Goal: Information Seeking & Learning: Compare options

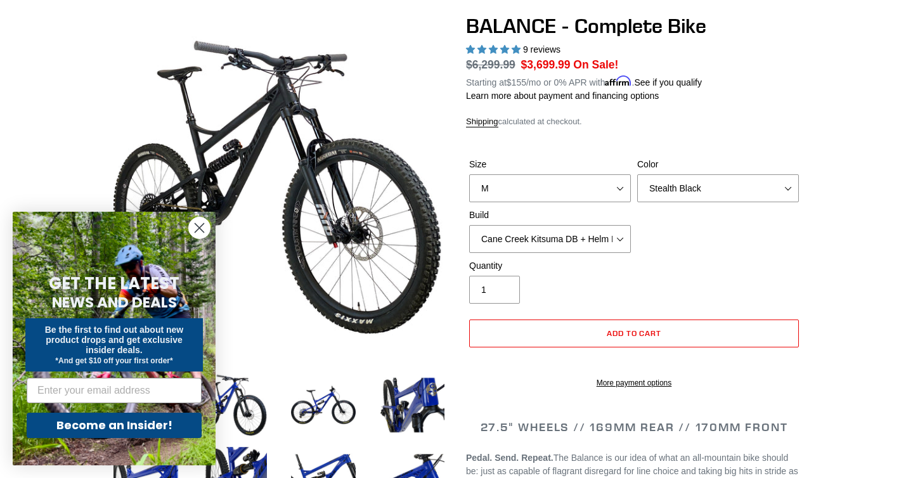
scroll to position [118, 0]
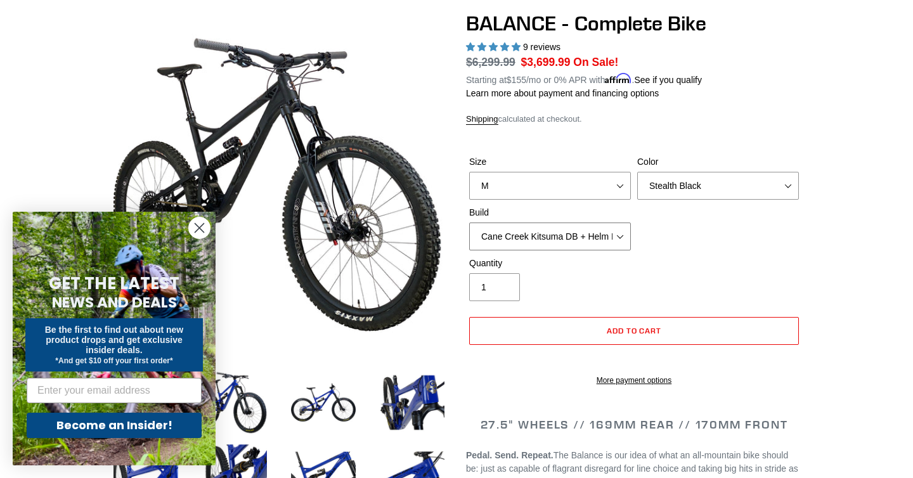
click at [590, 241] on select "Cane Creek Kitsuma DB + Helm MKII + SRAM GX Cane Creek Kitsuma DB + Helm MKII +…" at bounding box center [550, 236] width 162 height 28
click at [572, 177] on select "S M L XL" at bounding box center [550, 186] width 162 height 28
click at [469, 172] on select "S M L XL" at bounding box center [550, 186] width 162 height 28
click at [653, 185] on select "Bomber Blue Goat's Blood Stealth Black" at bounding box center [718, 186] width 162 height 28
click at [637, 172] on select "Bomber Blue Goat's Blood Stealth Black" at bounding box center [718, 186] width 162 height 28
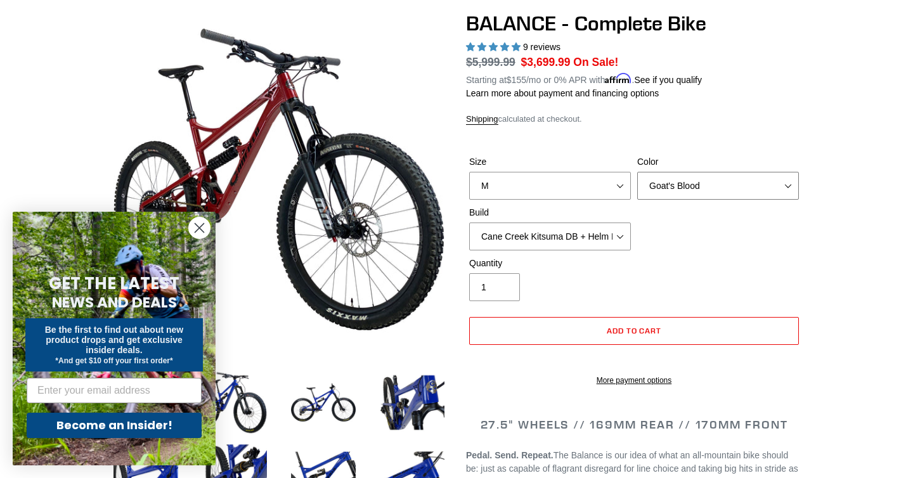
click at [664, 181] on select "Bomber Blue Goat's Blood Stealth Black" at bounding box center [718, 186] width 162 height 28
click at [637, 172] on select "Bomber Blue Goat's Blood Stealth Black" at bounding box center [718, 186] width 162 height 28
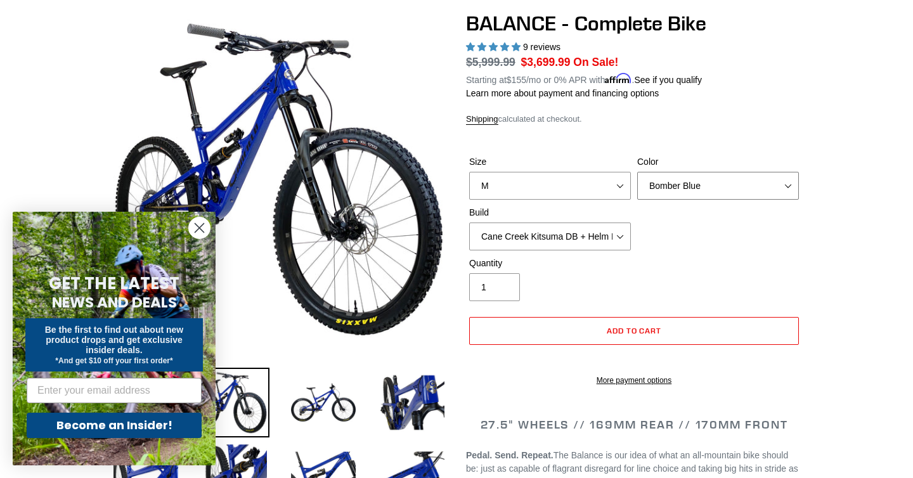
click at [669, 184] on select "Bomber Blue Goat's Blood Stealth Black" at bounding box center [718, 186] width 162 height 28
select select "Stealth Black"
click at [637, 172] on select "Bomber Blue Goat's Blood Stealth Black" at bounding box center [718, 186] width 162 height 28
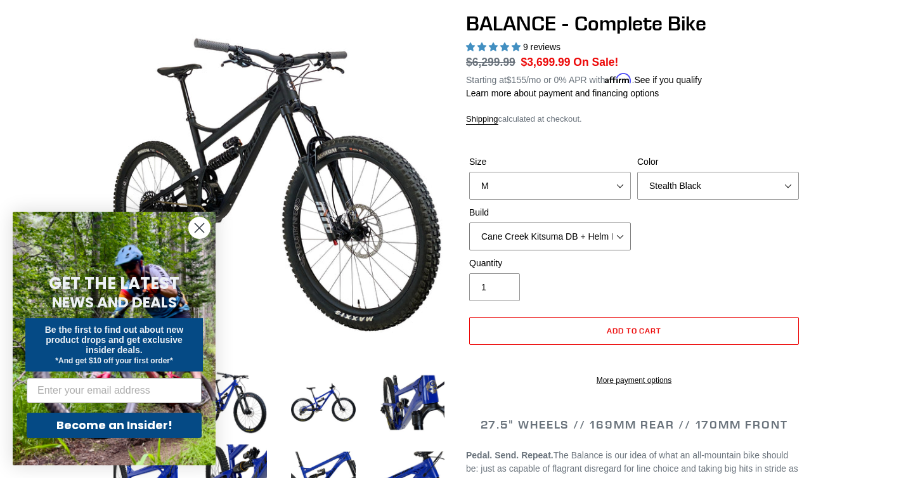
click at [593, 235] on select "Cane Creek Kitsuma DB + Helm MKII + SRAM GX Cane Creek Kitsuma DB + Helm MKII +…" at bounding box center [550, 236] width 162 height 28
click at [469, 222] on select "Cane Creek Kitsuma DB + Helm MKII + SRAM GX Cane Creek Kitsuma DB + Helm MKII +…" at bounding box center [550, 236] width 162 height 28
click at [569, 234] on select "Cane Creek Kitsuma DB + Helm MKII + SRAM GX Cane Creek Kitsuma DB + Helm MKII +…" at bounding box center [550, 236] width 162 height 28
click at [469, 222] on select "Cane Creek Kitsuma DB + Helm MKII + SRAM GX Cane Creek Kitsuma DB + Helm MKII +…" at bounding box center [550, 236] width 162 height 28
click at [533, 235] on select "Cane Creek Kitsuma DB + Helm MKII + SRAM GX Cane Creek Kitsuma DB + Helm MKII +…" at bounding box center [550, 236] width 162 height 28
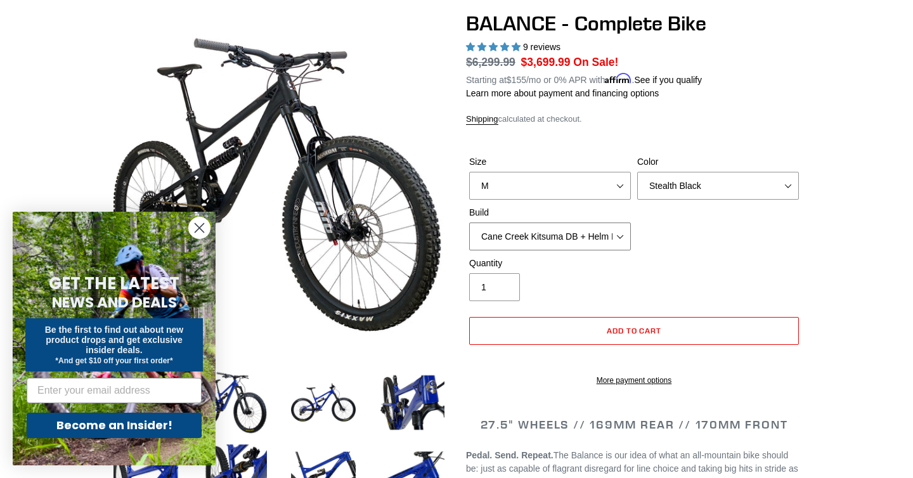
click at [469, 222] on select "Cane Creek Kitsuma DB + Helm MKII + SRAM GX Cane Creek Kitsuma DB + Helm MKII +…" at bounding box center [550, 236] width 162 height 28
click at [526, 234] on select "Cane Creek Kitsuma DB + Helm MKII + SRAM GX Cane Creek Kitsuma DB + Helm MKII +…" at bounding box center [550, 236] width 162 height 28
click at [469, 222] on select "Cane Creek Kitsuma DB + Helm MKII + SRAM GX Cane Creek Kitsuma DB + Helm MKII +…" at bounding box center [550, 236] width 162 height 28
click at [527, 236] on select "Cane Creek Kitsuma DB + Helm MKII + SRAM GX Cane Creek Kitsuma DB + Helm MKII +…" at bounding box center [550, 236] width 162 height 28
click at [469, 222] on select "Cane Creek Kitsuma DB + Helm MKII + SRAM GX Cane Creek Kitsuma DB + Helm MKII +…" at bounding box center [550, 236] width 162 height 28
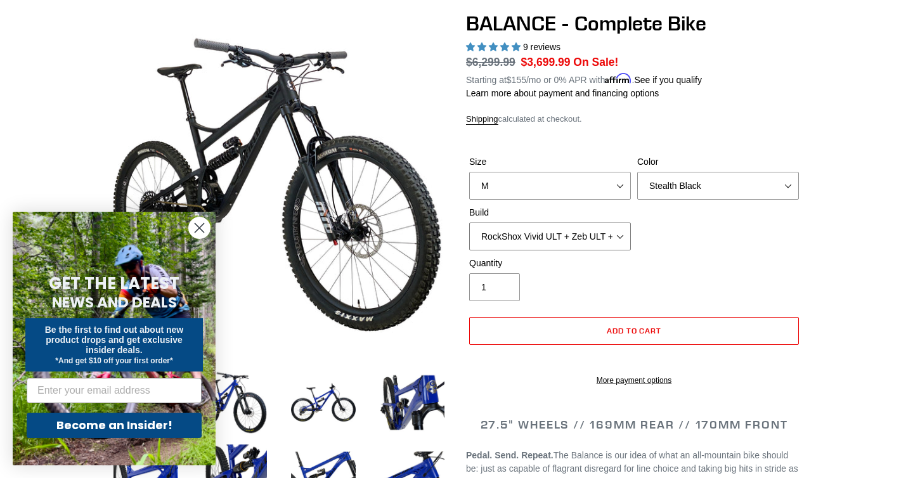
click at [510, 231] on select "Cane Creek Kitsuma DB + Helm MKII + SRAM GX Cane Creek Kitsuma DB + Helm MKII +…" at bounding box center [550, 236] width 162 height 28
select select "RockShox Vivid ULT + Zeb ULT + Shimano XT"
click at [469, 222] on select "Cane Creek Kitsuma DB + Helm MKII + SRAM GX Cane Creek Kitsuma DB + Helm MKII +…" at bounding box center [550, 236] width 162 height 28
click at [194, 226] on circle "Close dialog" at bounding box center [199, 227] width 21 height 21
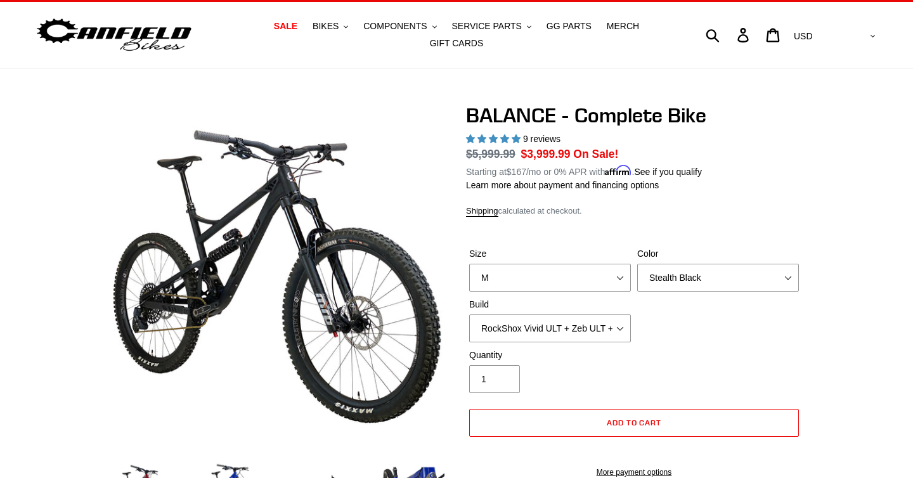
scroll to position [29, 0]
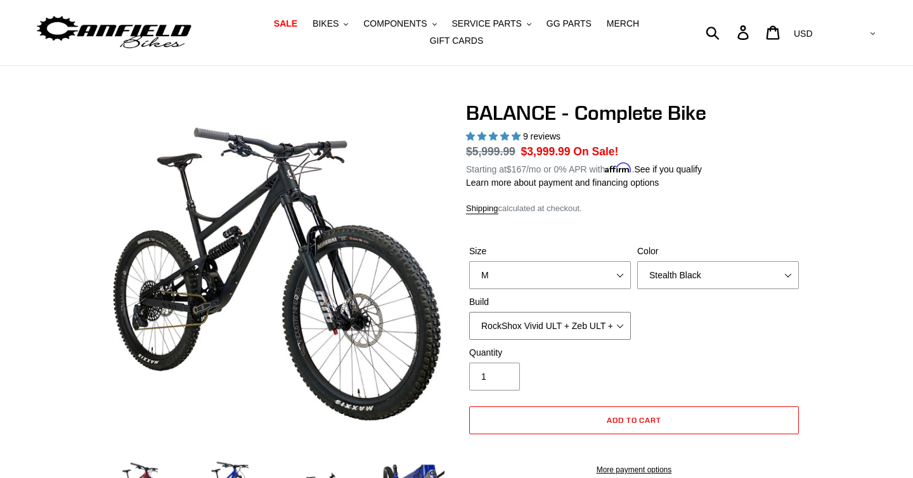
click at [491, 322] on select "Cane Creek Kitsuma DB + Helm MKII + SRAM GX Cane Creek Kitsuma DB + Helm MKII +…" at bounding box center [550, 326] width 162 height 28
click at [469, 312] on select "Cane Creek Kitsuma DB + Helm MKII + SRAM GX Cane Creek Kitsuma DB + Helm MKII +…" at bounding box center [550, 326] width 162 height 28
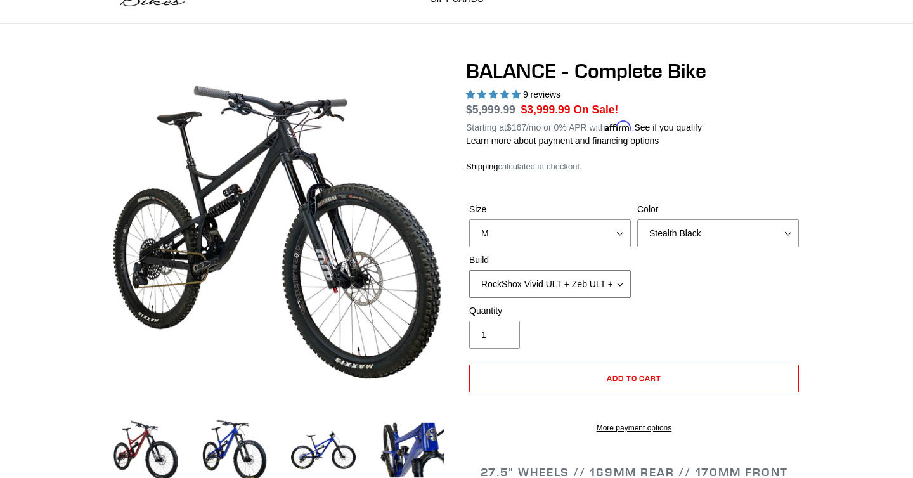
scroll to position [0, 0]
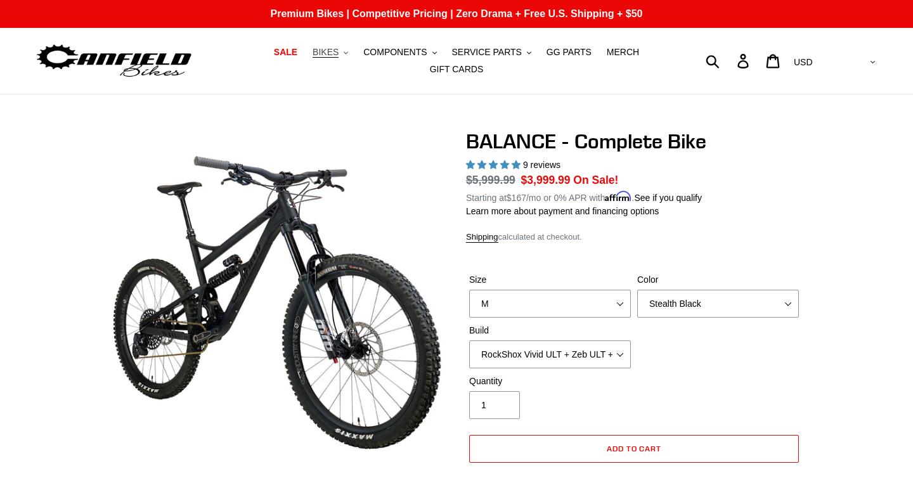
click at [338, 51] on span "BIKES" at bounding box center [326, 52] width 26 height 11
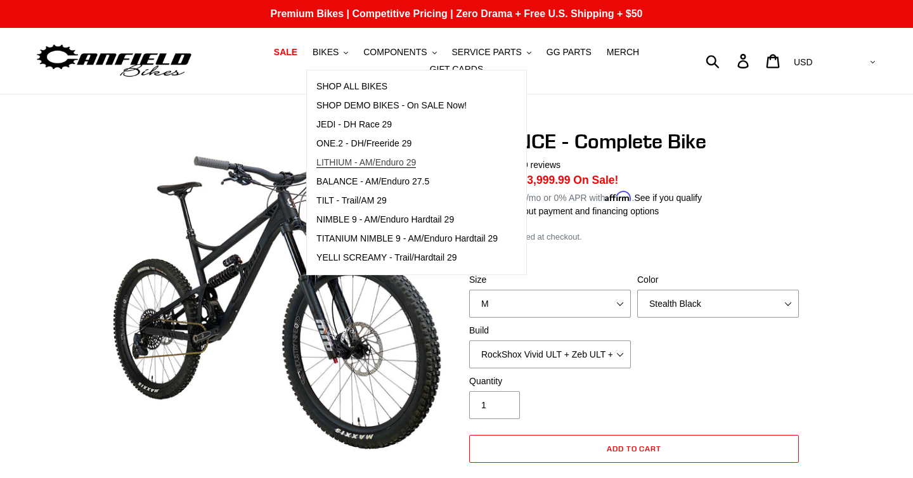
click at [361, 169] on link "LITHIUM - AM/Enduro 29" at bounding box center [407, 162] width 200 height 19
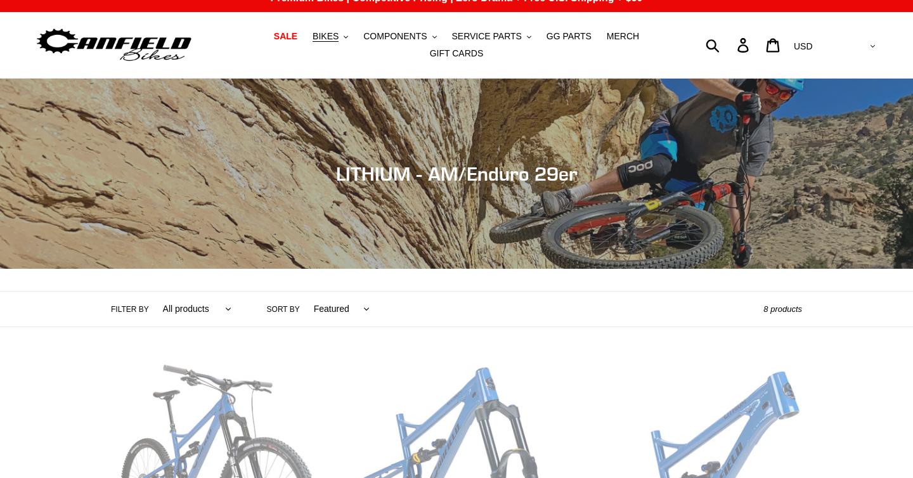
scroll to position [18, 0]
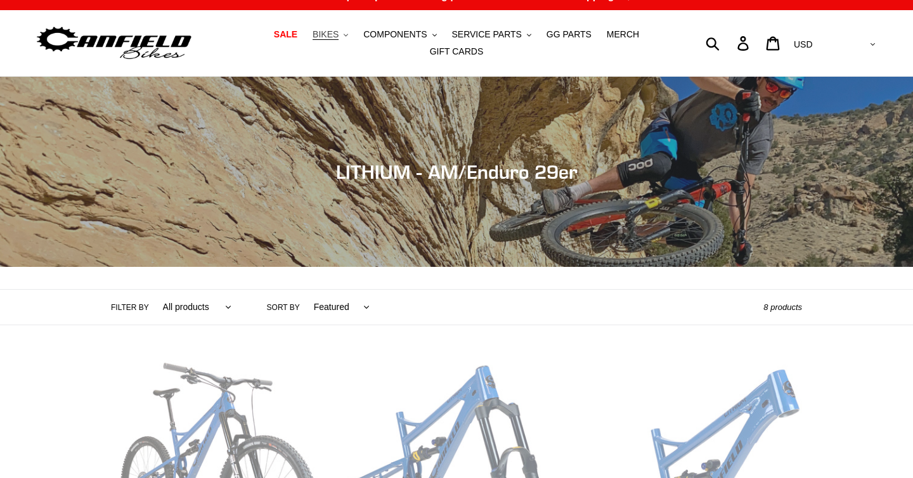
click at [327, 28] on button "BIKES .cls-1{fill:#231f20}" at bounding box center [330, 34] width 48 height 17
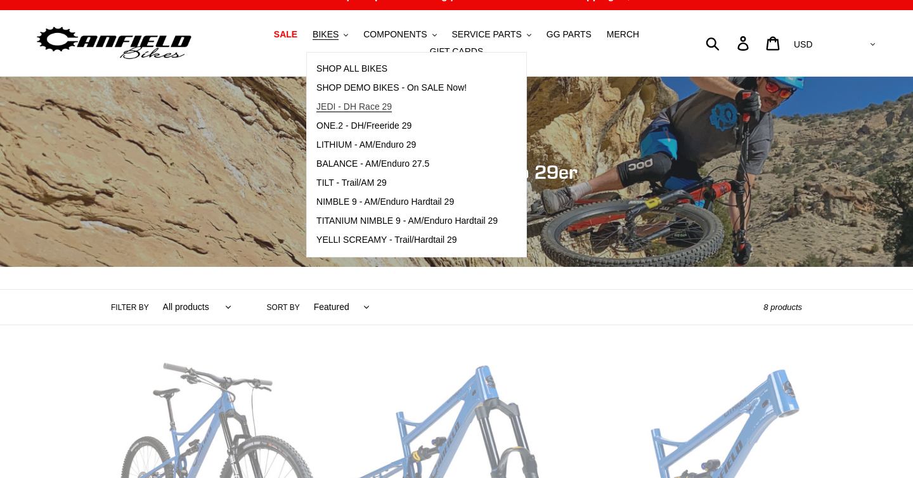
click at [332, 102] on span "JEDI - DH Race 29" at bounding box center [353, 106] width 75 height 11
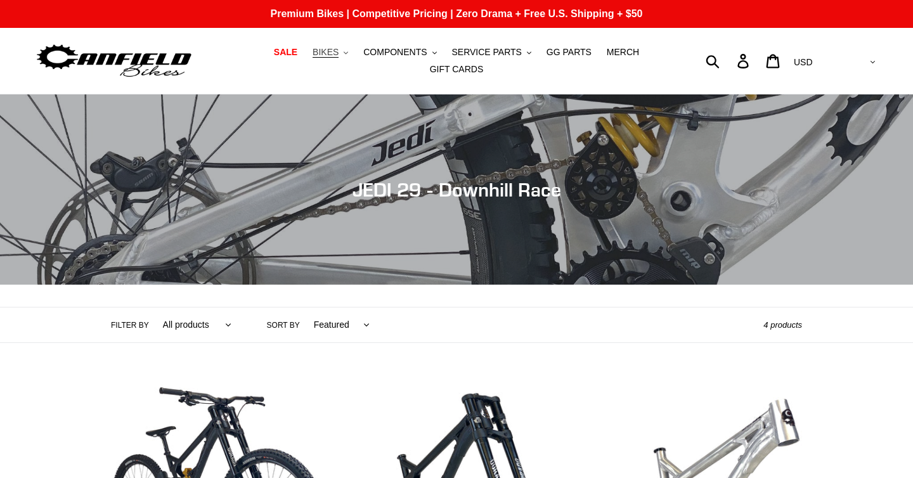
click at [328, 51] on span "BIKES" at bounding box center [326, 52] width 26 height 11
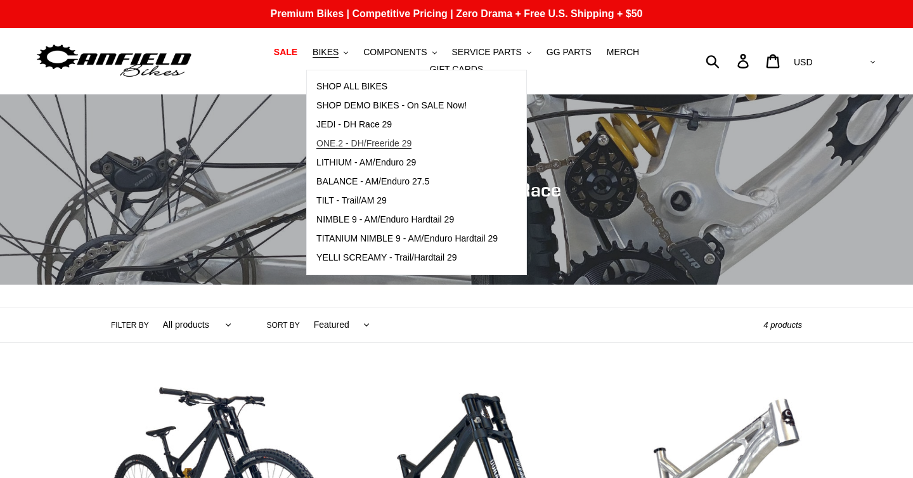
click at [337, 145] on span "ONE.2 - DH/Freeride 29" at bounding box center [363, 143] width 95 height 11
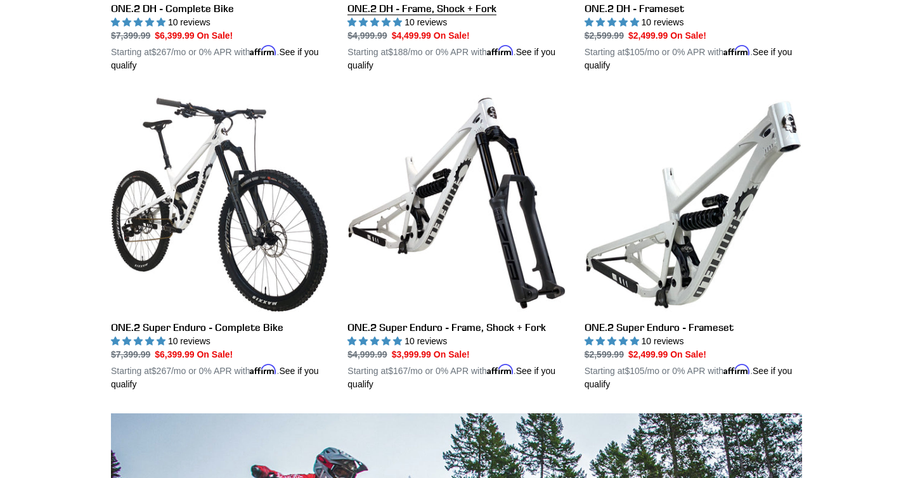
scroll to position [609, 0]
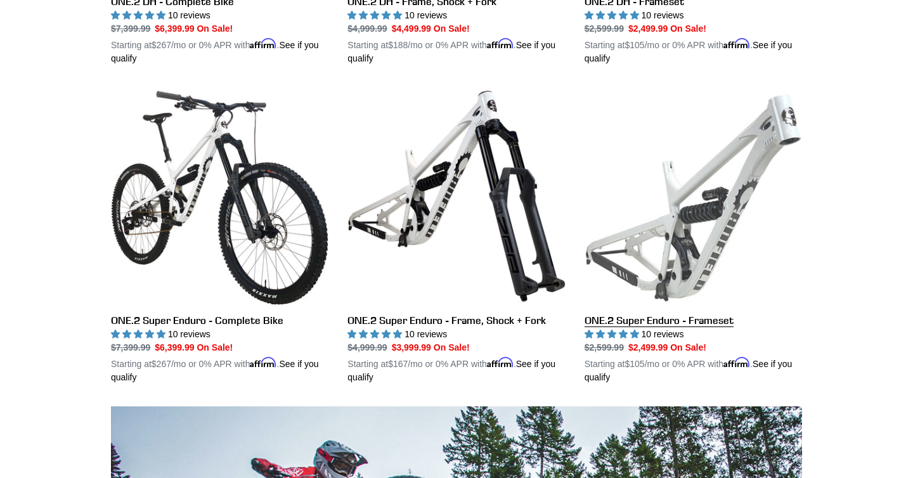
click at [669, 250] on link "ONE.2 Super Enduro - Frameset" at bounding box center [692, 235] width 217 height 297
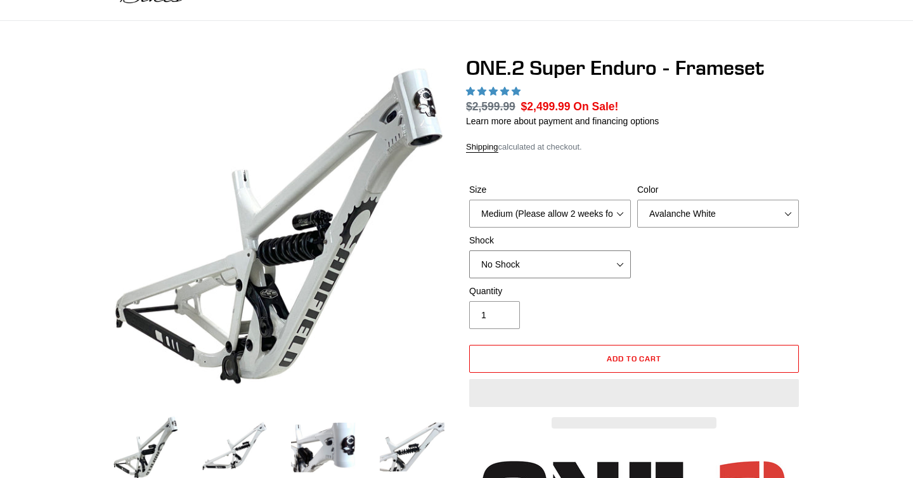
click at [605, 262] on select "No Shock RockShox Vivid Coil" at bounding box center [550, 264] width 162 height 28
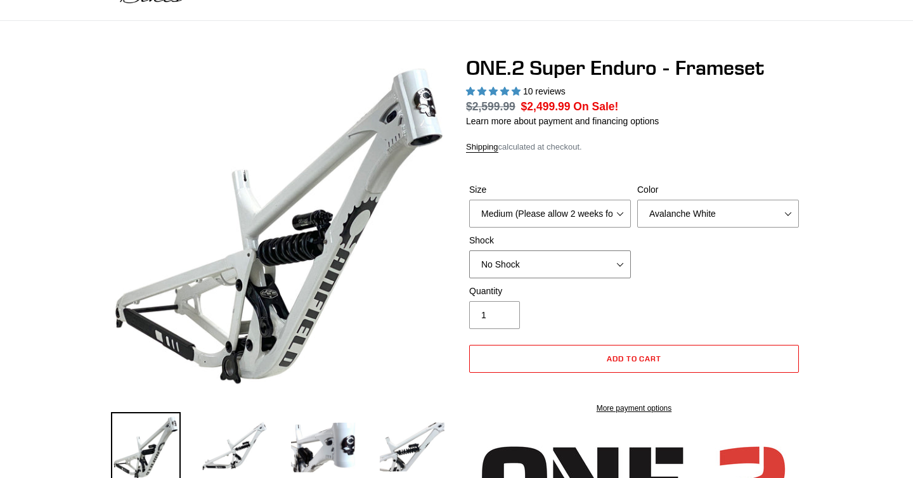
select select "RockShox Vivid Coil"
click at [469, 250] on select "No Shock RockShox Vivid Coil" at bounding box center [550, 264] width 162 height 28
select select "highest-rating"
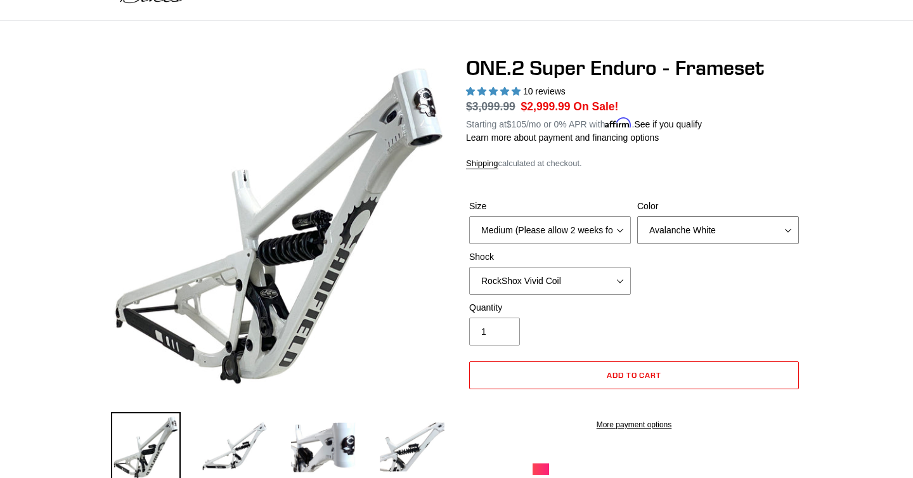
click at [640, 235] on select "Avalanche White Bentonite Grey" at bounding box center [718, 230] width 162 height 28
click at [637, 216] on select "Avalanche White Bentonite Grey" at bounding box center [718, 230] width 162 height 28
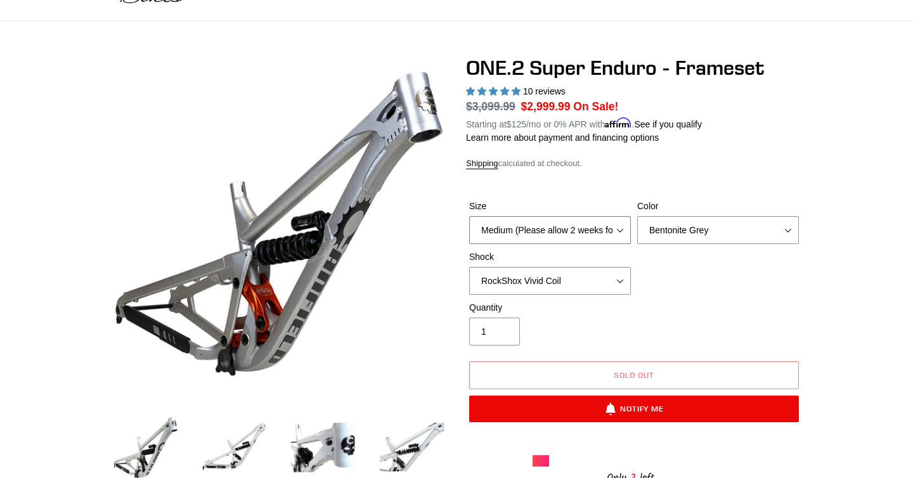
click at [611, 216] on select "Medium (Please allow 2 weeks for delivery) Large (Sold Out)" at bounding box center [550, 230] width 162 height 28
click at [469, 216] on select "Medium (Please allow 2 weeks for delivery) Large (Sold Out)" at bounding box center [550, 230] width 162 height 28
click at [673, 225] on select "Avalanche White Bentonite Grey" at bounding box center [718, 230] width 162 height 28
select select "Avalanche White"
click at [637, 216] on select "Avalanche White Bentonite Grey" at bounding box center [718, 230] width 162 height 28
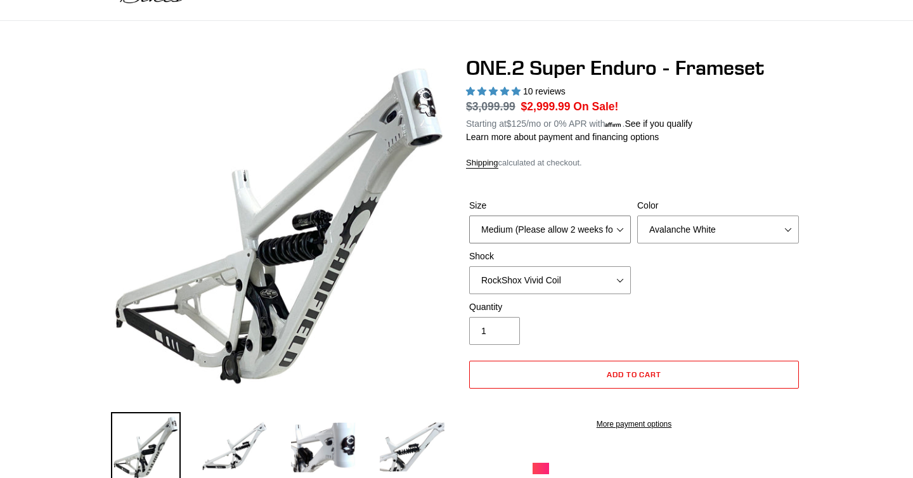
click at [624, 226] on select "Medium (Please allow 2 weeks for delivery) Large (Sold Out)" at bounding box center [550, 230] width 162 height 28
click at [469, 216] on select "Medium (Please allow 2 weeks for delivery) Large (Sold Out)" at bounding box center [550, 230] width 162 height 28
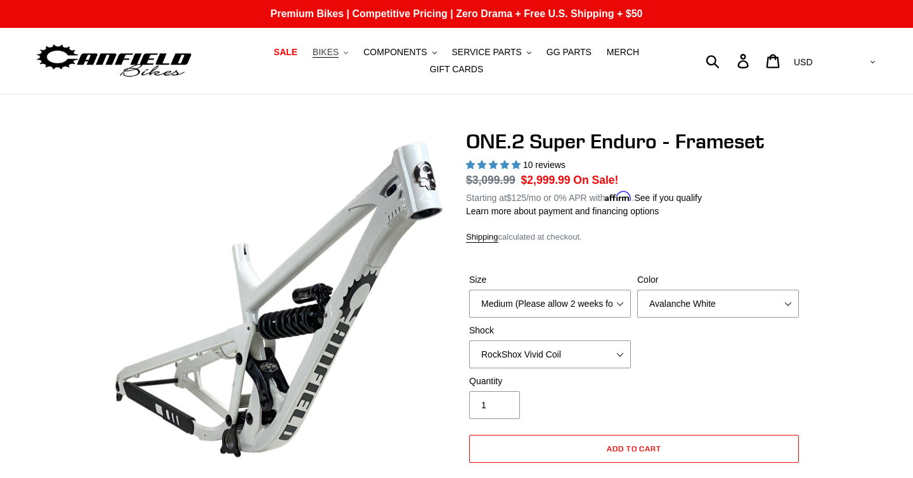
click at [330, 57] on span "BIKES" at bounding box center [326, 52] width 26 height 11
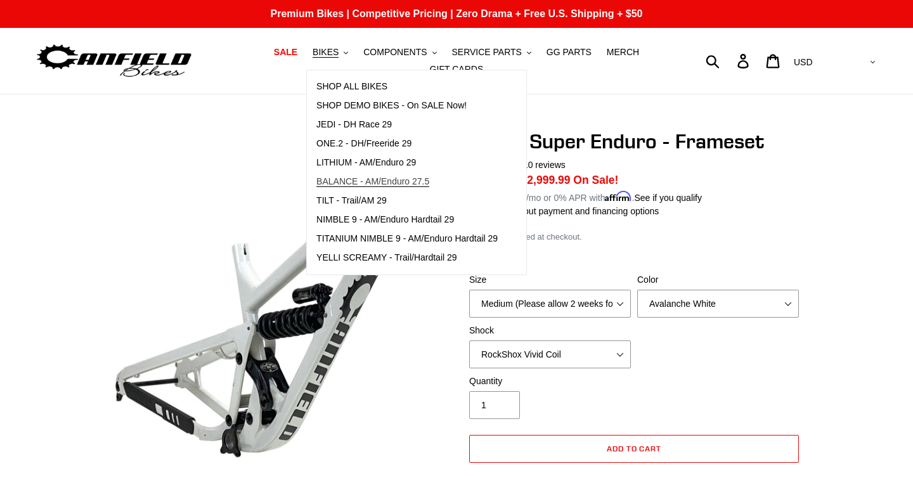
click at [339, 178] on span "BALANCE - AM/Enduro 27.5" at bounding box center [372, 181] width 113 height 11
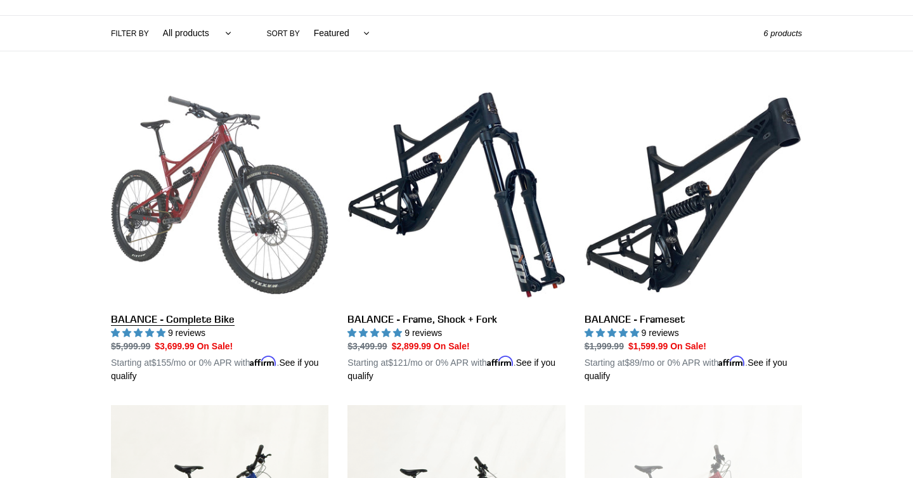
click at [284, 222] on link "BALANCE - Complete Bike" at bounding box center [219, 234] width 217 height 297
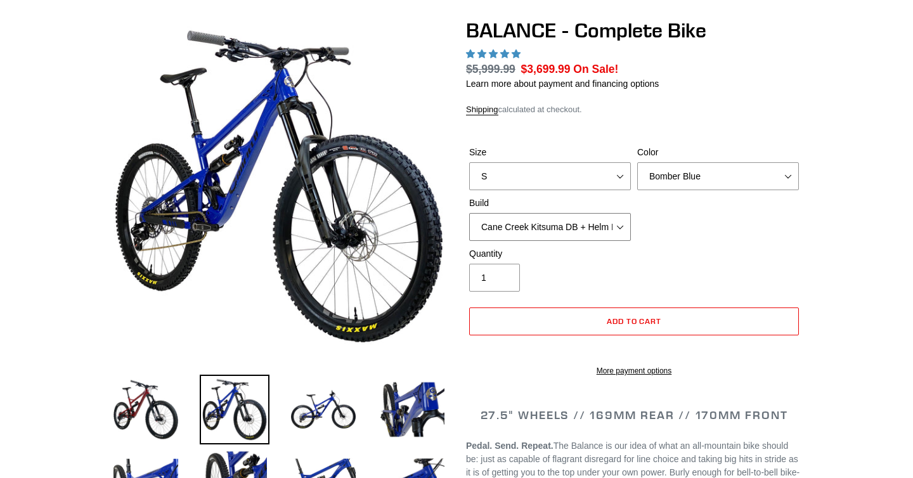
click at [557, 225] on select "Cane Creek Kitsuma DB + Helm MKII + SRAM GX Cane Creek Kitsuma DB + Helm MKII +…" at bounding box center [550, 227] width 162 height 28
select select "highest-rating"
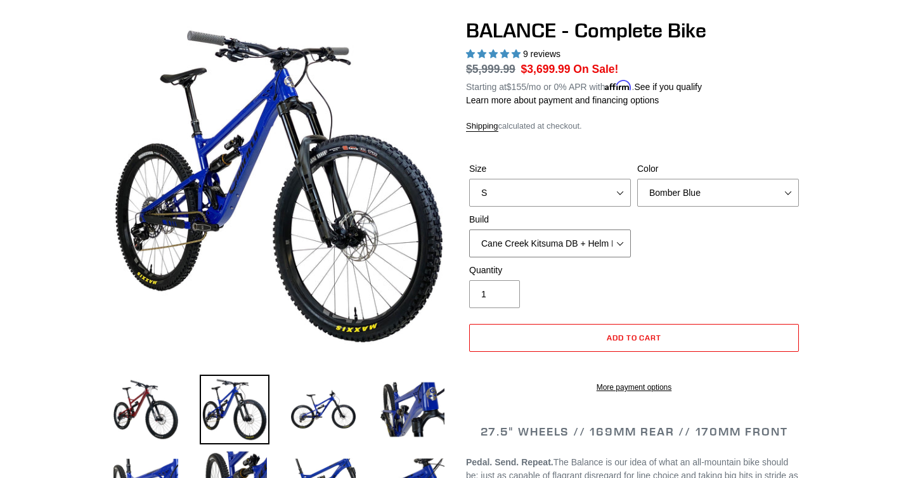
select select "RockShox Vivid ULT + Zeb ULT + SRAM GX"
click at [469, 229] on select "Cane Creek Kitsuma DB + Helm MKII + SRAM GX Cane Creek Kitsuma DB + Helm MKII +…" at bounding box center [550, 243] width 162 height 28
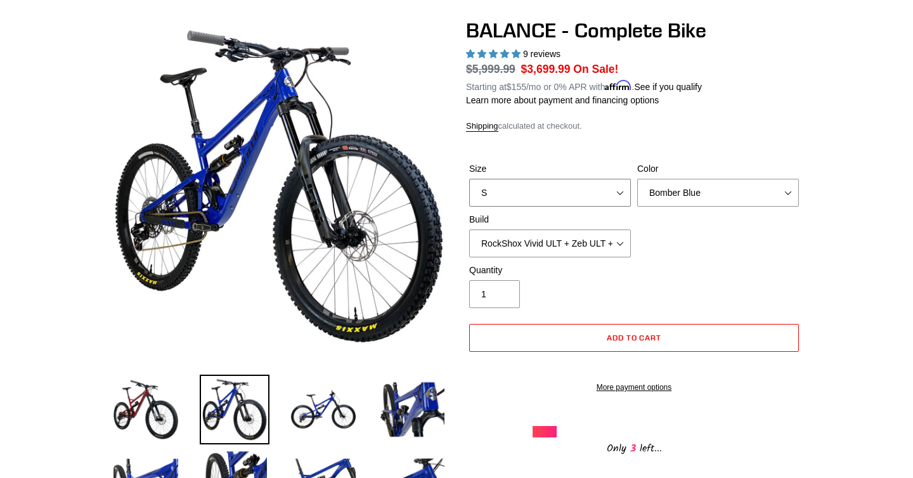
click at [598, 197] on select "S M L XL" at bounding box center [550, 193] width 162 height 28
select select "M"
click at [469, 179] on select "S M L XL" at bounding box center [550, 193] width 162 height 28
click at [674, 186] on select "Bomber Blue Goat's Blood Stealth Black" at bounding box center [718, 193] width 162 height 28
click at [637, 179] on select "Bomber Blue Goat's Blood Stealth Black" at bounding box center [718, 193] width 162 height 28
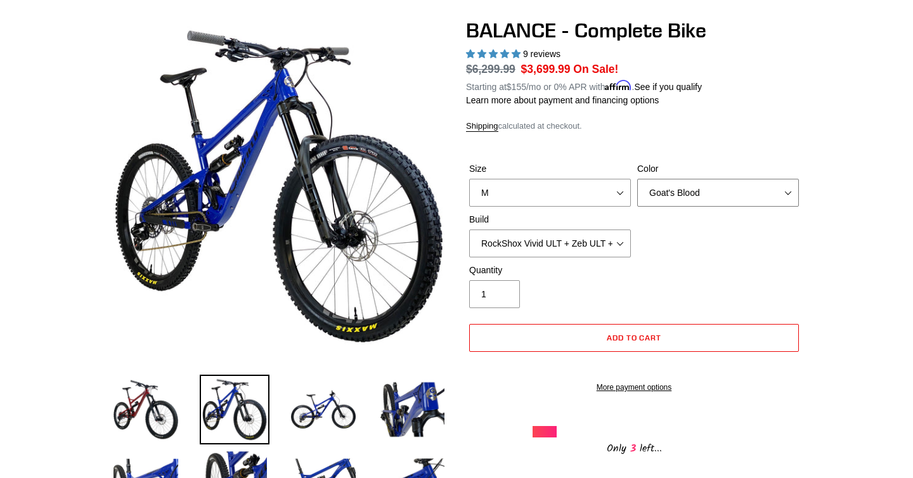
click at [690, 195] on select "Bomber Blue Goat's Blood Stealth Black" at bounding box center [718, 193] width 162 height 28
select select "Stealth Black"
click at [637, 179] on select "Bomber Blue Goat's Blood Stealth Black" at bounding box center [718, 193] width 162 height 28
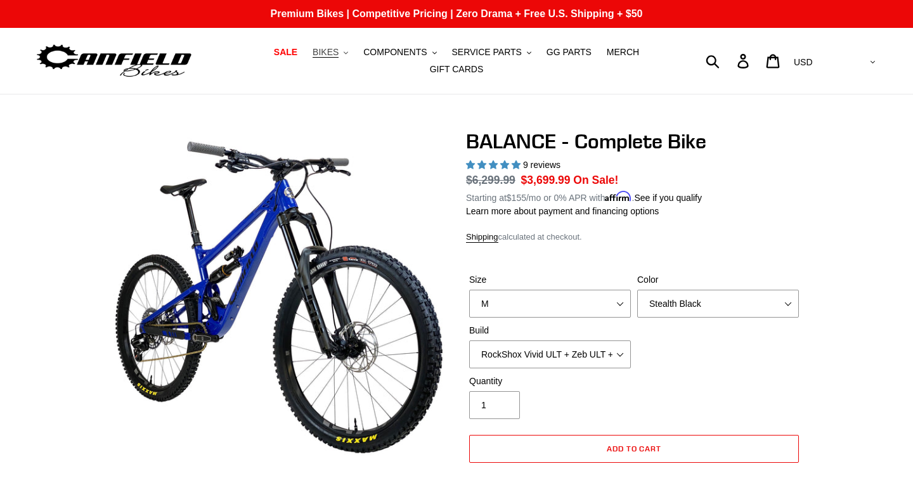
click at [348, 54] on icon ".cls-1{fill:#231f20}" at bounding box center [346, 53] width 4 height 4
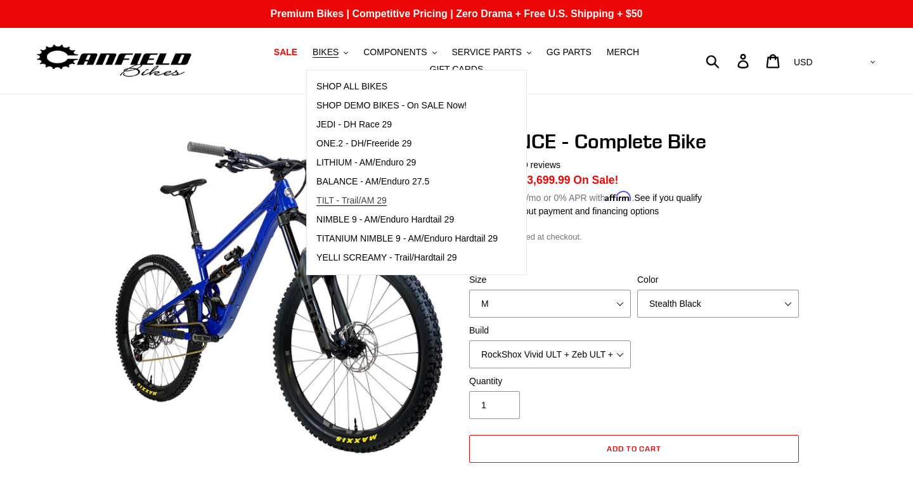
click at [351, 201] on span "TILT - Trail/AM 29" at bounding box center [351, 200] width 70 height 11
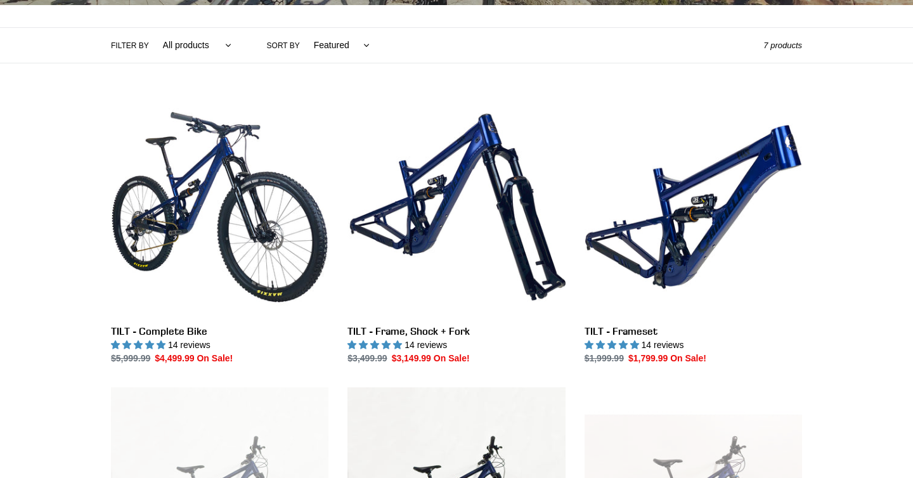
scroll to position [282, 0]
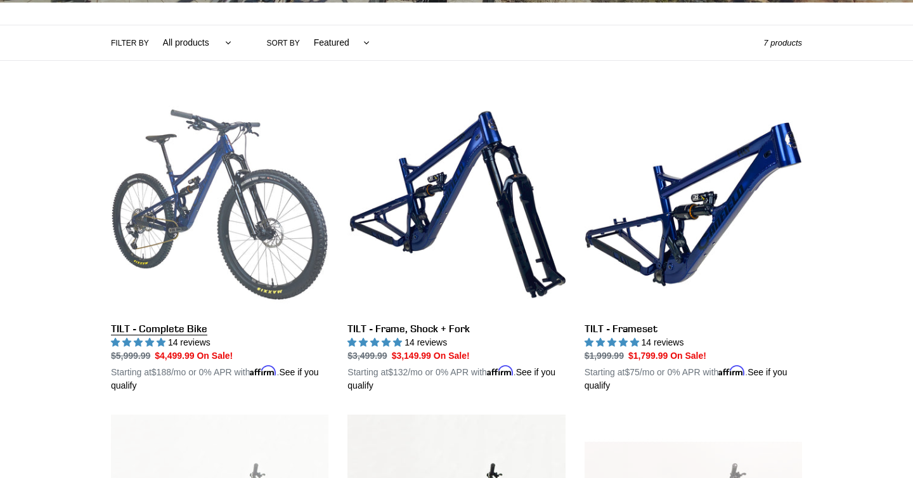
click at [252, 203] on link "TILT - Complete Bike" at bounding box center [219, 244] width 217 height 297
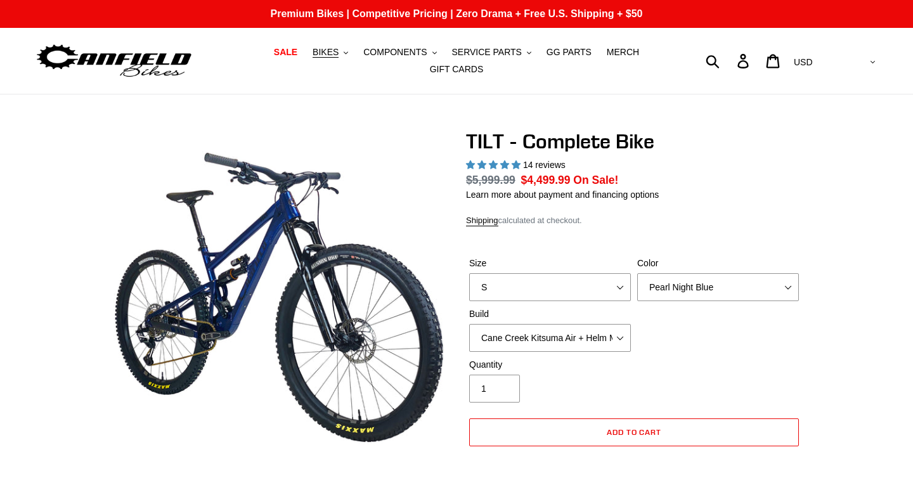
select select "highest-rating"
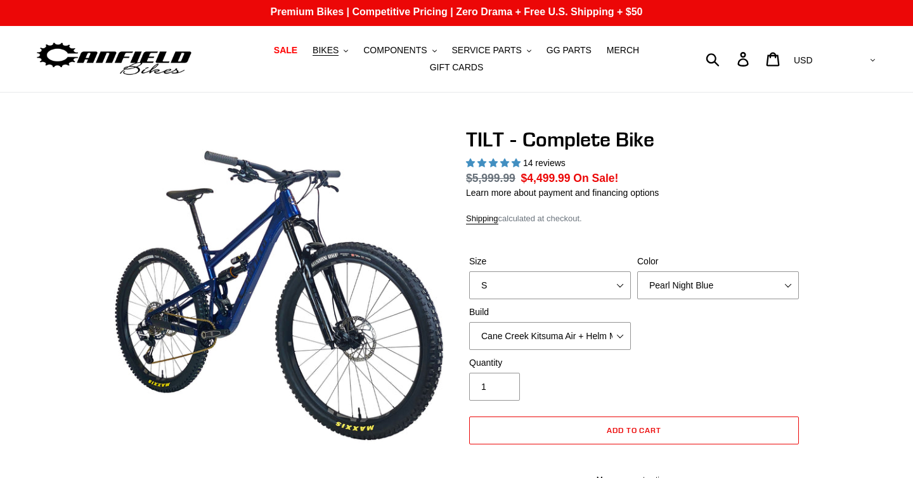
scroll to position [113, 0]
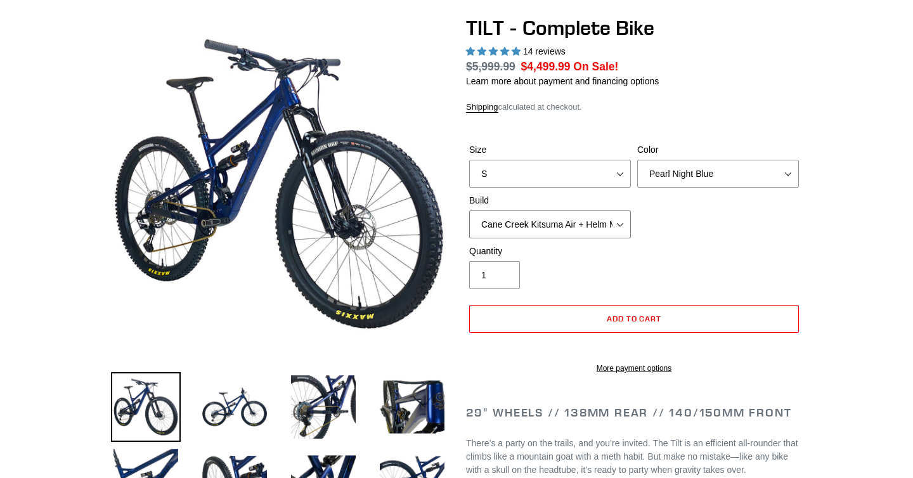
click at [555, 225] on select "Cane Creek Kitsuma Air + Helm MKII 140 + SRAM GX Cane Creek Kitsuma Air + Helm …" at bounding box center [550, 224] width 162 height 28
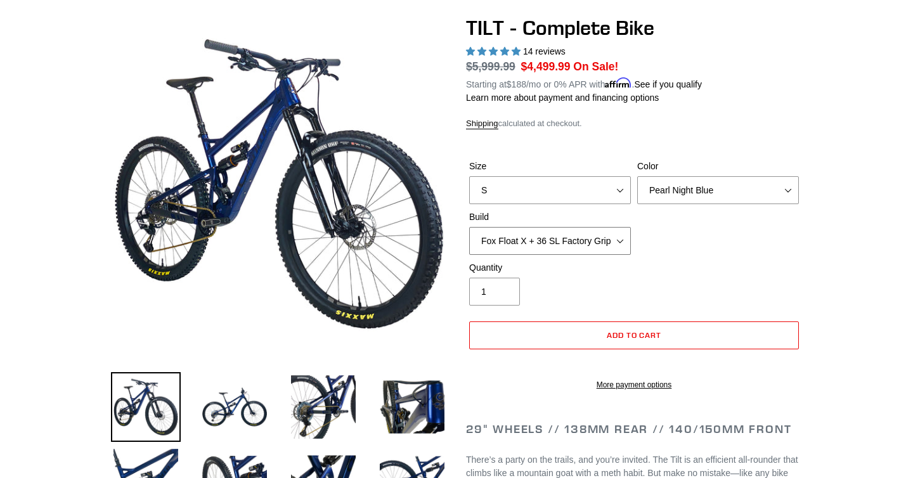
click at [469, 227] on select "Cane Creek Kitsuma Air + Helm MKII 140 + SRAM GX Cane Creek Kitsuma Air + Helm …" at bounding box center [550, 241] width 162 height 28
click at [557, 245] on select "Cane Creek Kitsuma Air + Helm MKII 140 + SRAM GX Cane Creek Kitsuma Air + Helm …" at bounding box center [550, 241] width 162 height 28
click at [469, 227] on select "Cane Creek Kitsuma Air + Helm MKII 140 + SRAM GX Cane Creek Kitsuma Air + Helm …" at bounding box center [550, 241] width 162 height 28
click at [557, 238] on select "Cane Creek Kitsuma Air + Helm MKII 140 + SRAM GX Cane Creek Kitsuma Air + Helm …" at bounding box center [550, 241] width 162 height 28
select select "RockShox SD ULT + Pike ULT 140 + SRAM GX"
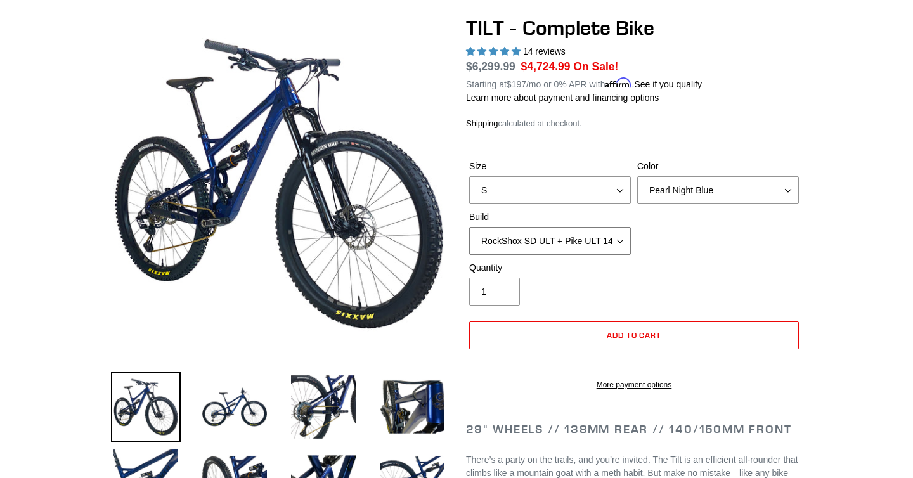
click at [469, 227] on select "Cane Creek Kitsuma Air + Helm MKII 140 + SRAM GX Cane Creek Kitsuma Air + Helm …" at bounding box center [550, 241] width 162 height 28
click at [494, 281] on input "1" at bounding box center [494, 292] width 51 height 28
click at [541, 196] on select "S M L" at bounding box center [550, 190] width 162 height 28
select select "M"
click at [469, 176] on select "S M L" at bounding box center [550, 190] width 162 height 28
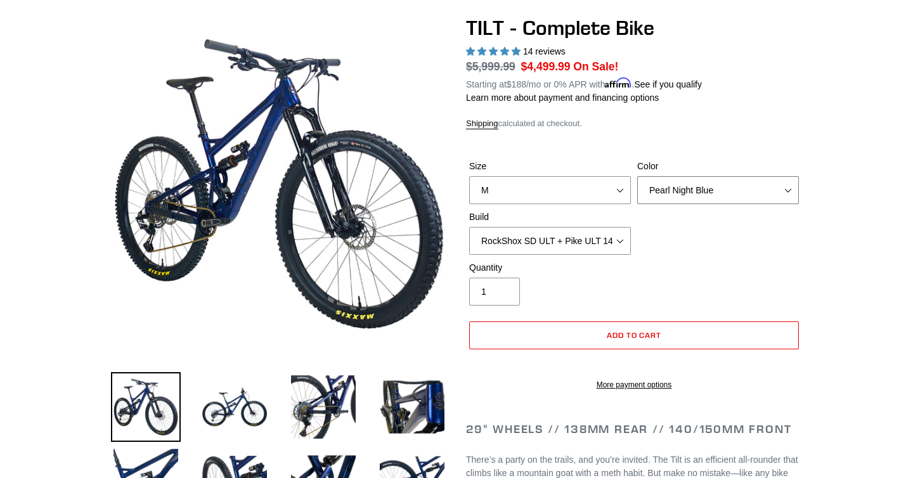
click at [659, 196] on select "Pearl Night Blue Stealth Silver Raw" at bounding box center [718, 190] width 162 height 28
select select "Stealth Silver"
click at [637, 176] on select "Pearl Night Blue Stealth Silver Raw" at bounding box center [718, 190] width 162 height 28
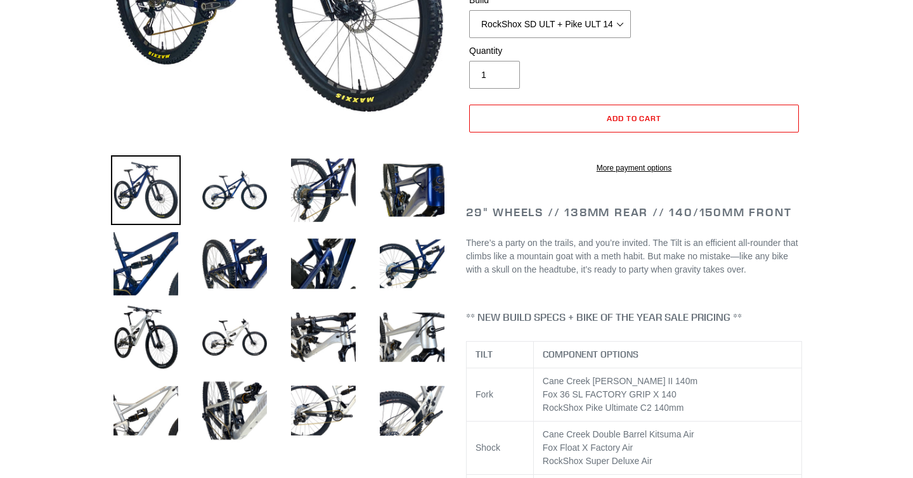
scroll to position [333, 0]
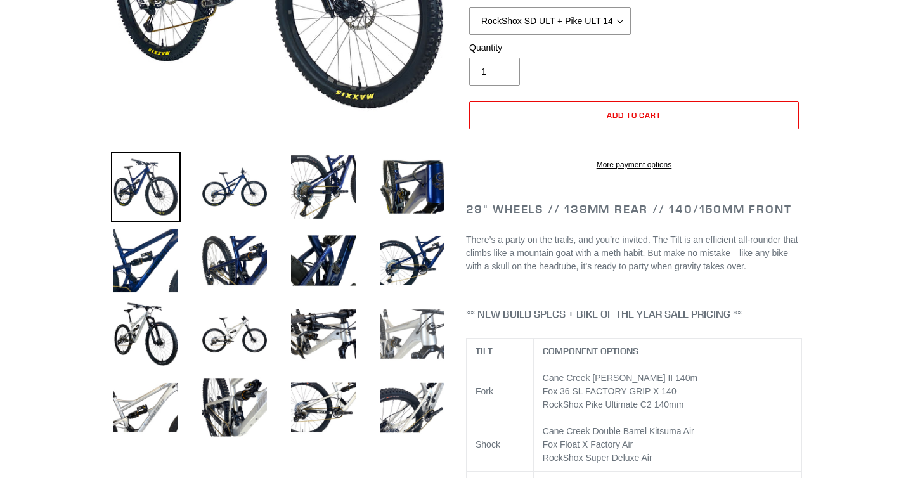
click at [404, 319] on img at bounding box center [412, 334] width 70 height 70
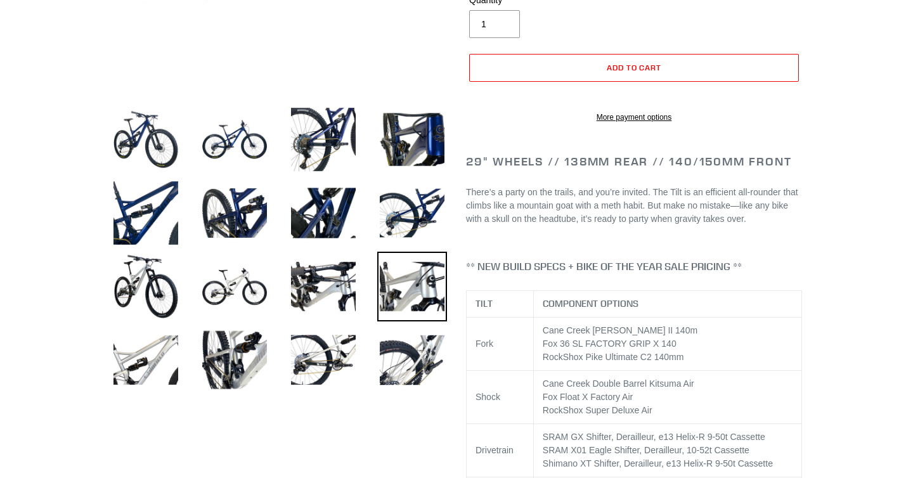
scroll to position [383, 0]
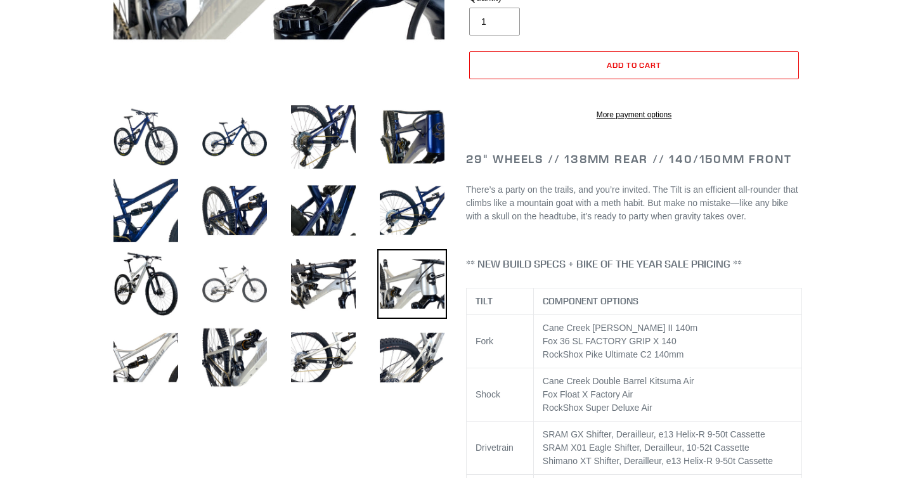
click at [231, 292] on img at bounding box center [235, 284] width 70 height 70
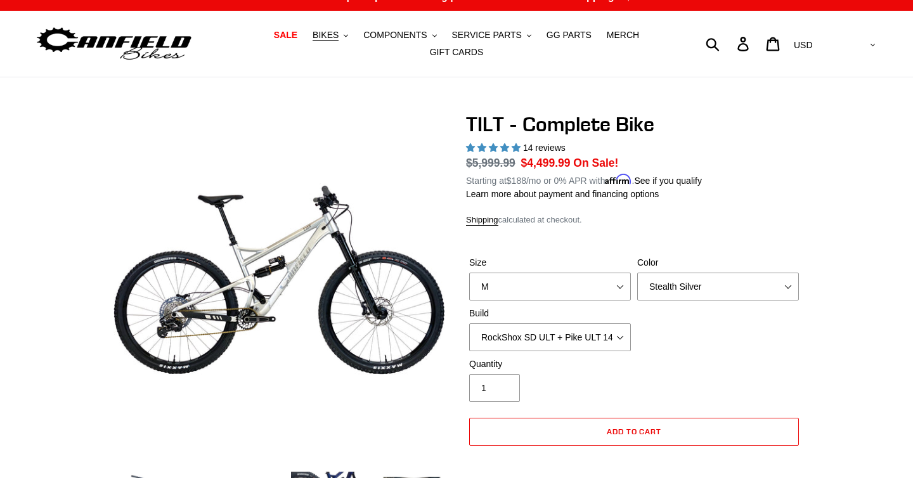
scroll to position [20, 0]
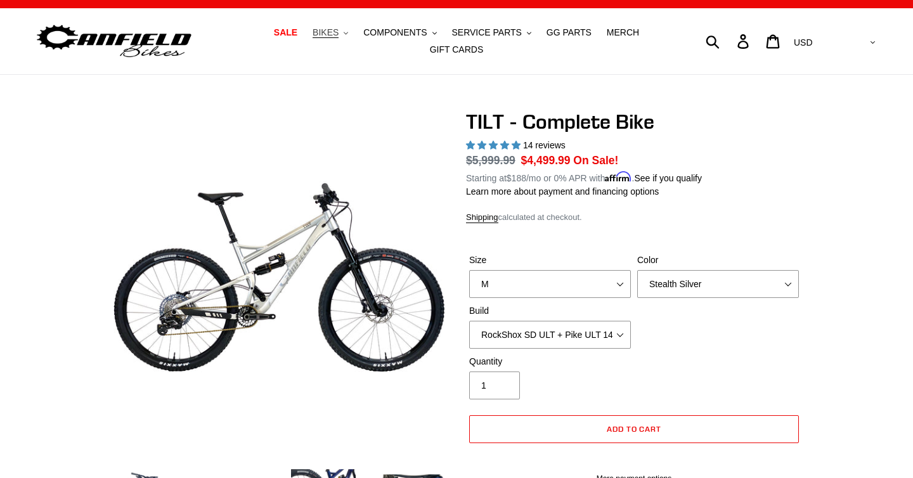
click at [319, 34] on span "BIKES" at bounding box center [326, 32] width 26 height 11
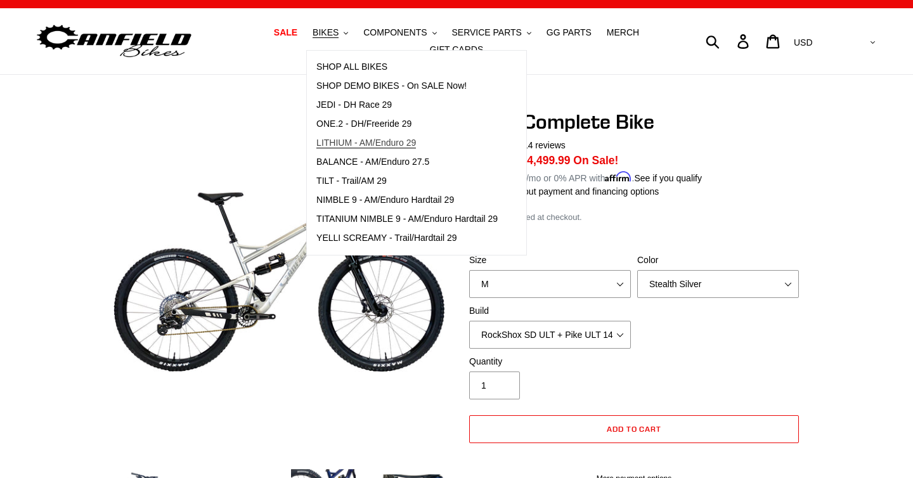
click at [354, 138] on span "LITHIUM - AM/Enduro 29" at bounding box center [366, 143] width 100 height 11
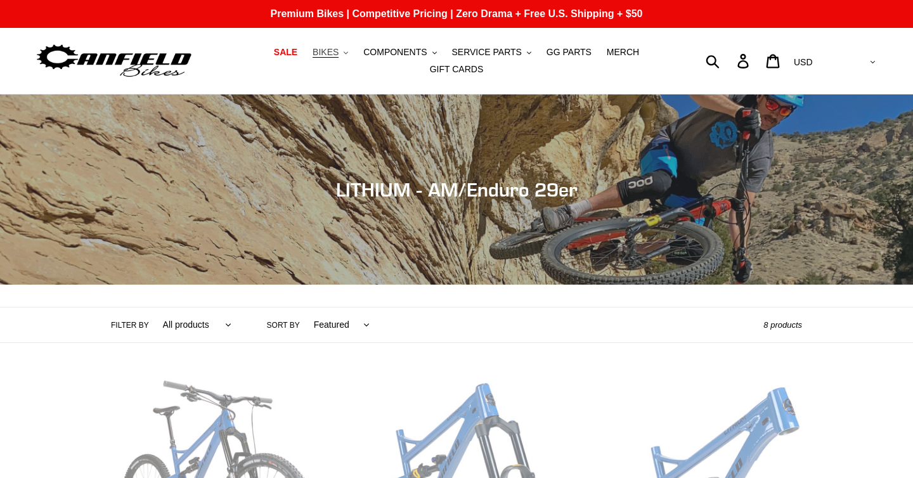
click at [325, 47] on span "BIKES" at bounding box center [326, 52] width 26 height 11
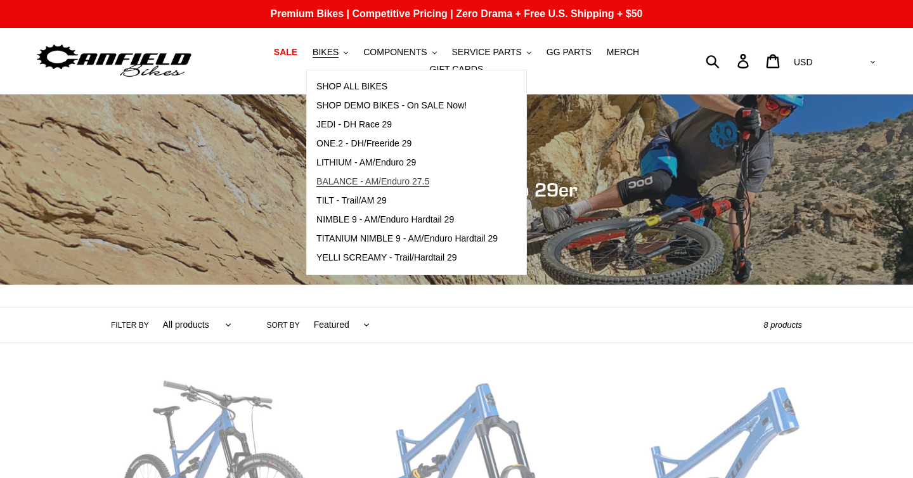
click at [340, 178] on span "BALANCE - AM/Enduro 27.5" at bounding box center [372, 181] width 113 height 11
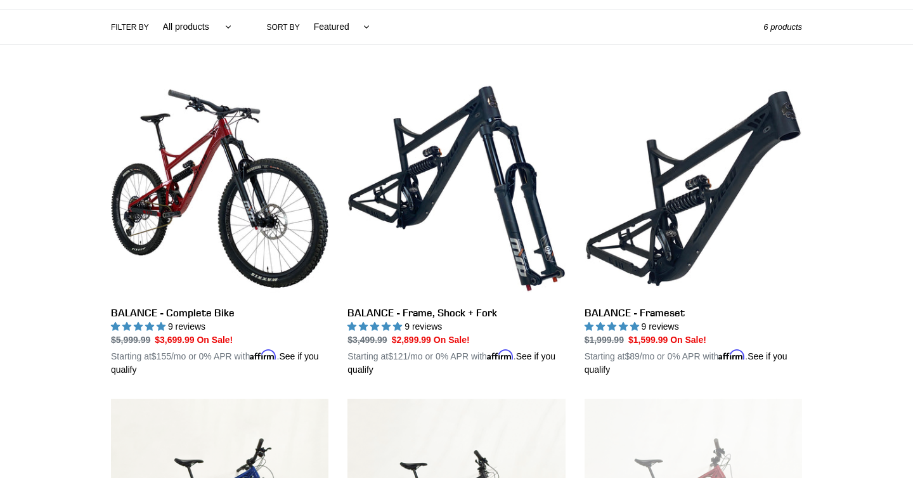
scroll to position [295, 0]
